Goal: Task Accomplishment & Management: Use online tool/utility

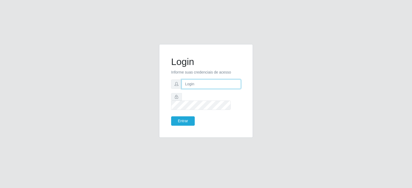
click at [198, 89] on input "text" at bounding box center [210, 84] width 59 height 9
type input "[EMAIL_ADDRESS][DOMAIN_NAME]"
click at [183, 119] on button "Entrar" at bounding box center [183, 121] width 24 height 9
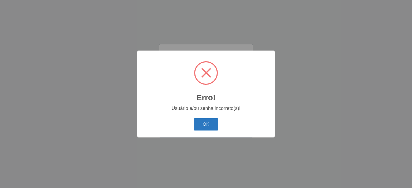
click at [212, 122] on button "OK" at bounding box center [206, 124] width 25 height 13
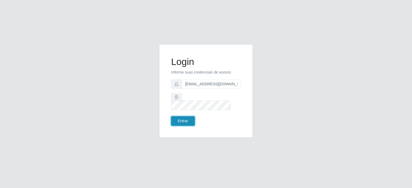
click at [186, 119] on button "Entrar" at bounding box center [183, 121] width 24 height 9
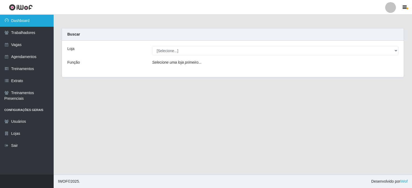
click at [29, 22] on link "Dashboard" at bounding box center [27, 21] width 54 height 12
drag, startPoint x: 177, startPoint y: 39, endPoint x: 176, endPoint y: 45, distance: 5.4
click at [177, 40] on div "Buscar" at bounding box center [233, 34] width 342 height 12
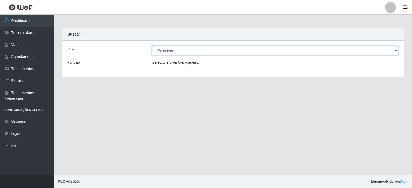
click at [176, 48] on select "[Selecione...] Corte Fácil - Unidade Planalto" at bounding box center [275, 50] width 246 height 9
select select "202"
click at [152, 46] on select "[Selecione...] Corte Fácil - Unidade Planalto" at bounding box center [275, 50] width 246 height 9
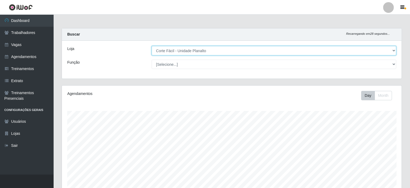
scroll to position [111, 340]
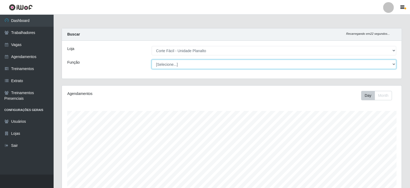
click at [168, 67] on select "[Selecione...] ASG ASG + ASG ++ Auxiliar de Estacionamento Auxiliar de Estacion…" at bounding box center [274, 64] width 245 height 9
click at [152, 60] on select "[Selecione...] ASG ASG + ASG ++ Auxiliar de Estacionamento Auxiliar de Estacion…" at bounding box center [274, 64] width 245 height 9
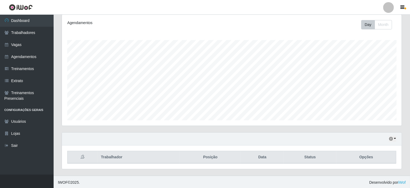
scroll to position [0, 0]
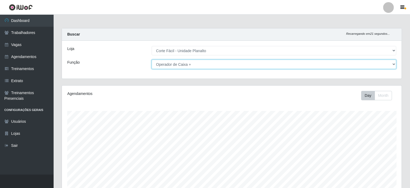
click at [394, 64] on select "[Selecione...] ASG ASG + ASG ++ Auxiliar de Estacionamento Auxiliar de Estacion…" at bounding box center [274, 64] width 245 height 9
click at [152, 60] on select "[Selecione...] ASG ASG + ASG ++ Auxiliar de Estacionamento Auxiliar de Estacion…" at bounding box center [274, 64] width 245 height 9
click at [393, 64] on select "[Selecione...] ASG ASG + ASG ++ Auxiliar de Estacionamento Auxiliar de Estacion…" at bounding box center [274, 64] width 245 height 9
click at [152, 60] on select "[Selecione...] ASG ASG + ASG ++ Auxiliar de Estacionamento Auxiliar de Estacion…" at bounding box center [274, 64] width 245 height 9
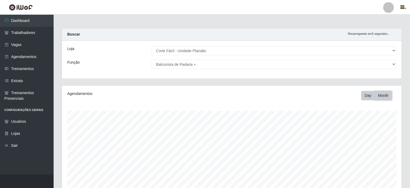
click at [383, 97] on button "Month" at bounding box center [383, 95] width 17 height 9
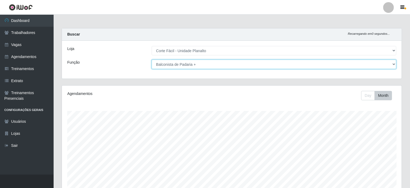
click at [184, 65] on select "[Selecione...] ASG ASG + ASG ++ Auxiliar de Estacionamento Auxiliar de Estacion…" at bounding box center [274, 64] width 245 height 9
select select "72"
click at [152, 60] on select "[Selecione...] ASG ASG + ASG ++ Auxiliar de Estacionamento Auxiliar de Estacion…" at bounding box center [274, 64] width 245 height 9
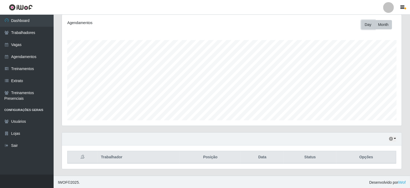
click at [365, 26] on button "Day" at bounding box center [368, 24] width 14 height 9
click at [114, 159] on th "Trabalhador" at bounding box center [139, 157] width 82 height 13
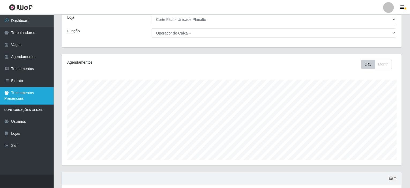
scroll to position [0, 0]
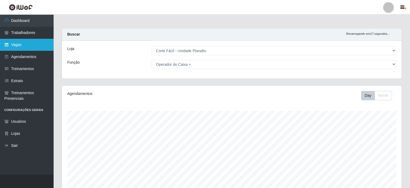
click at [21, 44] on link "Vagas" at bounding box center [27, 45] width 54 height 12
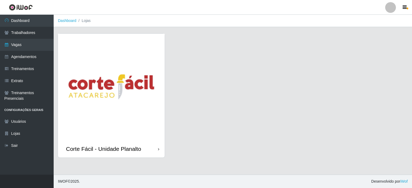
click at [101, 87] on img at bounding box center [111, 87] width 107 height 107
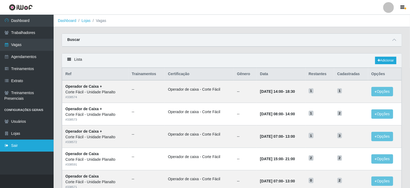
click at [36, 147] on link "Sair" at bounding box center [27, 146] width 54 height 12
